Goal: Task Accomplishment & Management: Use online tool/utility

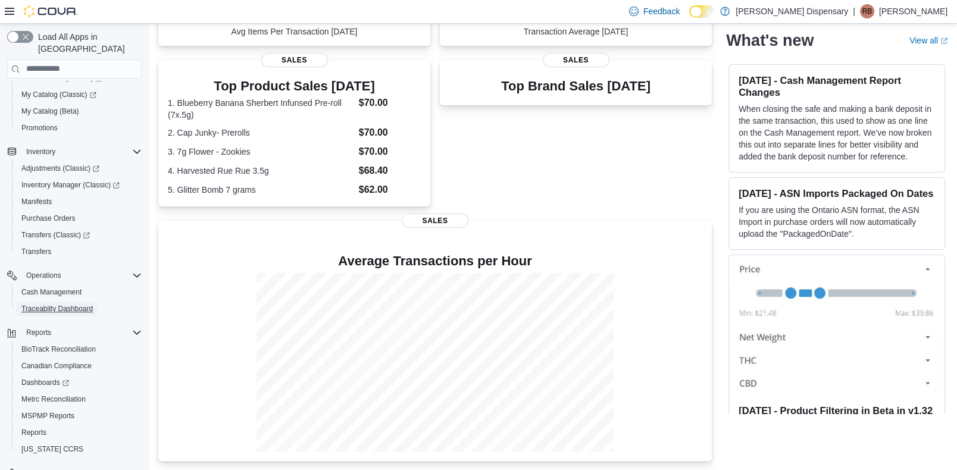
scroll to position [151, 0]
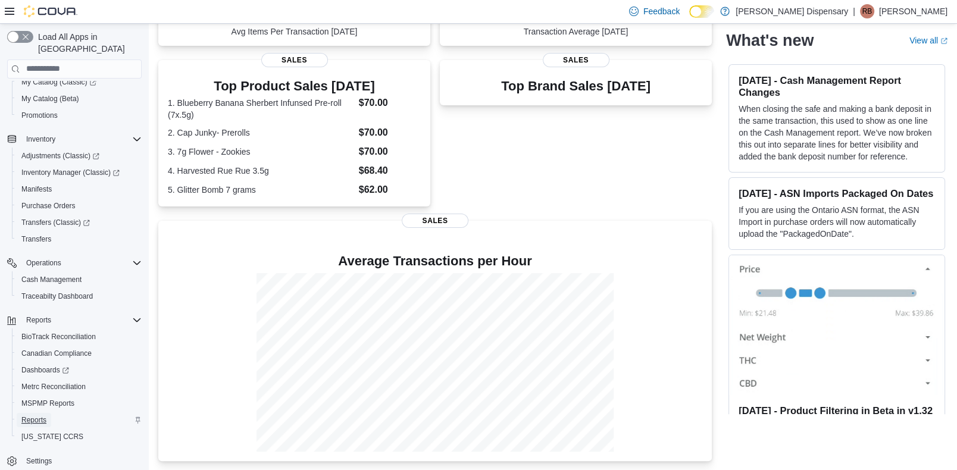
click at [40, 415] on span "Reports" at bounding box center [33, 420] width 25 height 10
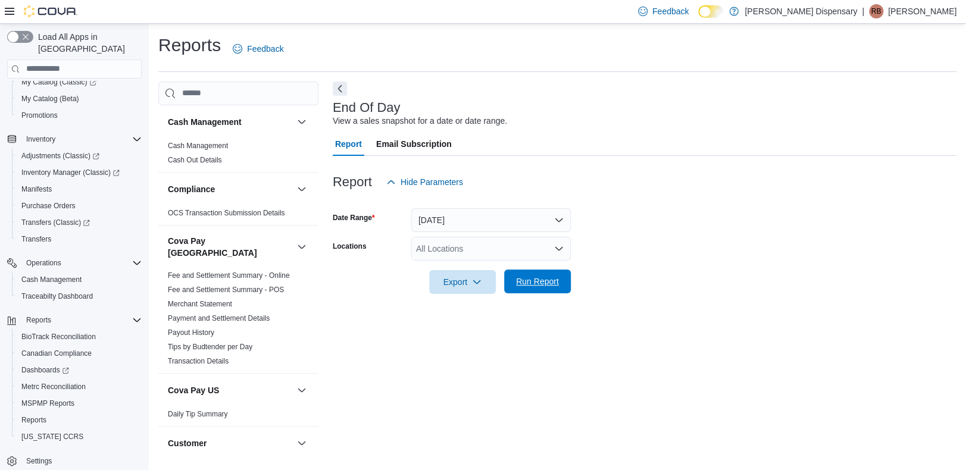
click at [555, 276] on span "Run Report" at bounding box center [537, 282] width 43 height 12
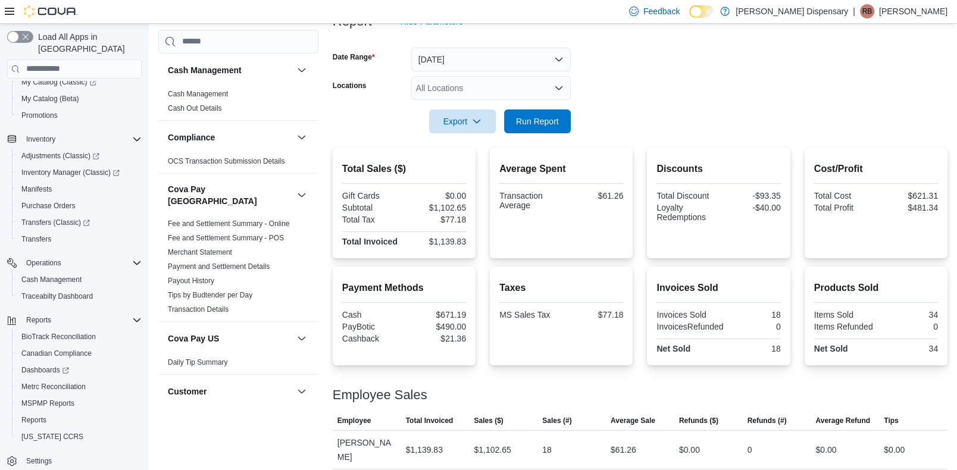
scroll to position [168, 0]
